Goal: Transaction & Acquisition: Obtain resource

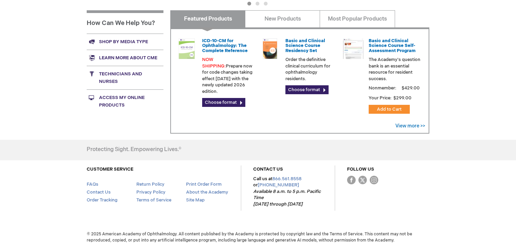
scroll to position [268, 0]
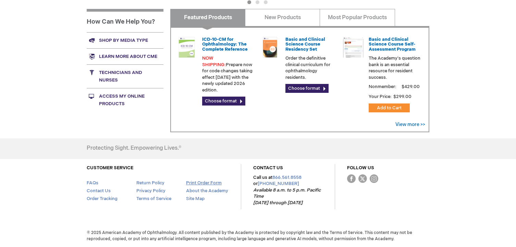
type input "wevans"
drag, startPoint x: 203, startPoint y: 183, endPoint x: 87, endPoint y: 183, distance: 115.8
click at [203, 183] on link "Print Order Form" at bounding box center [204, 182] width 36 height 5
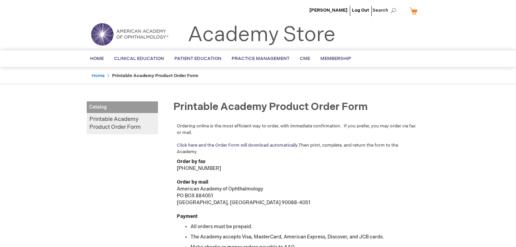
type input "wevans"
drag, startPoint x: 232, startPoint y: 143, endPoint x: 134, endPoint y: 158, distance: 99.5
click at [232, 143] on link "Click here and the Order Form will download automatically." at bounding box center [238, 145] width 122 height 5
click at [109, 126] on link "Printable Academy Product Order Form" at bounding box center [122, 123] width 71 height 21
type input "wevans"
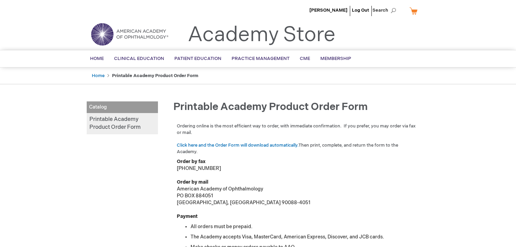
click at [122, 32] on img at bounding box center [129, 34] width 82 height 25
